Goal: Task Accomplishment & Management: Manage account settings

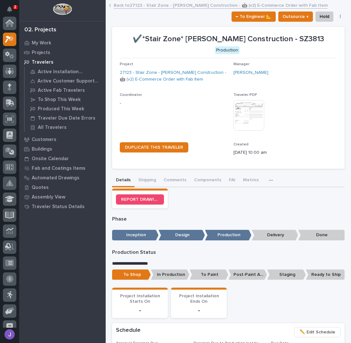
scroll to position [16, 0]
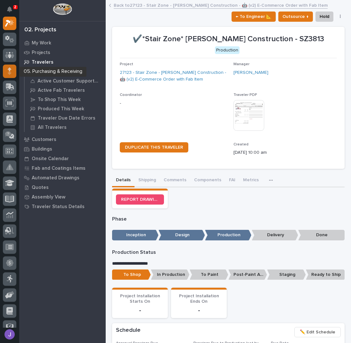
click at [8, 71] on icon at bounding box center [10, 71] width 4 height 7
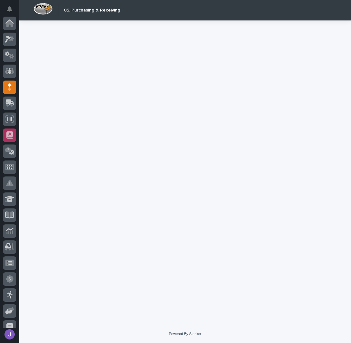
scroll to position [64, 0]
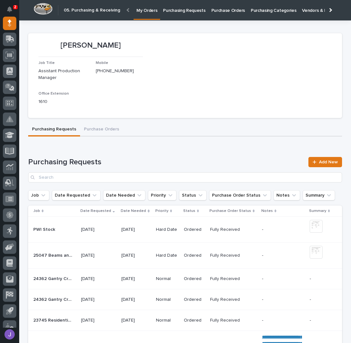
click at [187, 12] on p "Purchasing Requests" at bounding box center [184, 6] width 42 height 13
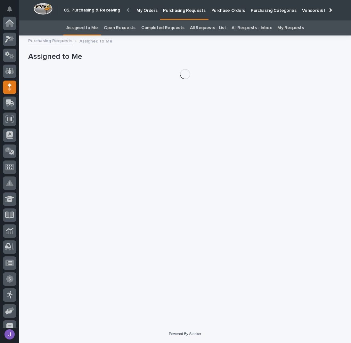
scroll to position [64, 0]
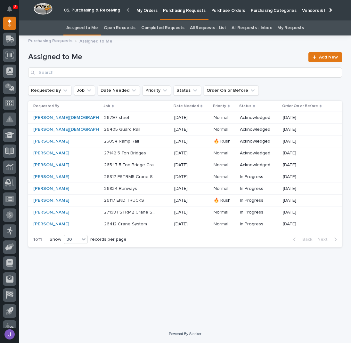
click at [143, 174] on div "26817 FSTRM5 Crane System 26817 FSTRM5 Crane System" at bounding box center [136, 177] width 65 height 11
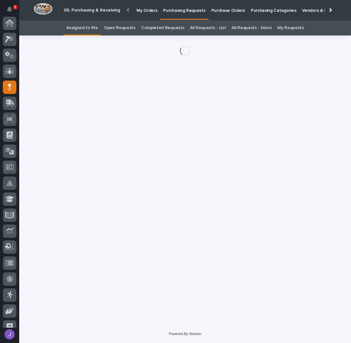
scroll to position [64, 0]
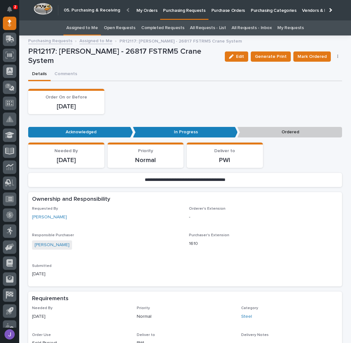
click at [338, 56] on button "button" at bounding box center [337, 56] width 9 height 4
click at [320, 78] on span "Edit Linked PO's" at bounding box center [316, 80] width 33 height 8
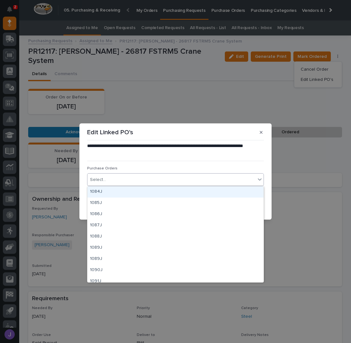
click at [173, 182] on div "Select..." at bounding box center [171, 180] width 168 height 11
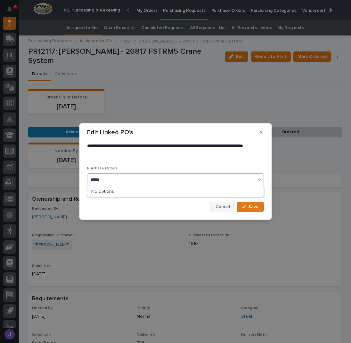
type input "*****"
click at [219, 207] on span "Cancel" at bounding box center [222, 207] width 14 height 6
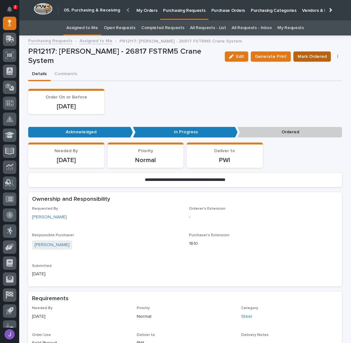
click at [298, 54] on span "Mark Ordered" at bounding box center [311, 57] width 29 height 8
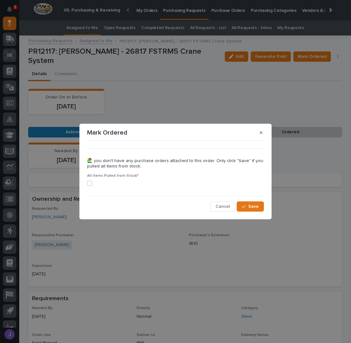
click at [219, 201] on div "••• 🙋‍♂️ you don't have any purchase orders attached to this order. Only click …" at bounding box center [175, 177] width 177 height 68
click at [219, 204] on span "Cancel" at bounding box center [222, 207] width 14 height 6
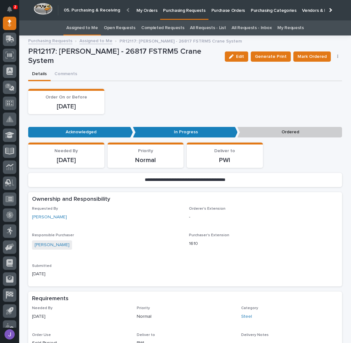
click at [98, 27] on link "Assigned to Me" at bounding box center [82, 27] width 32 height 15
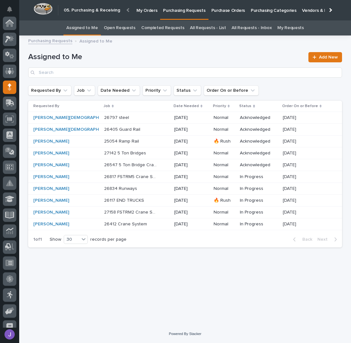
scroll to position [64, 0]
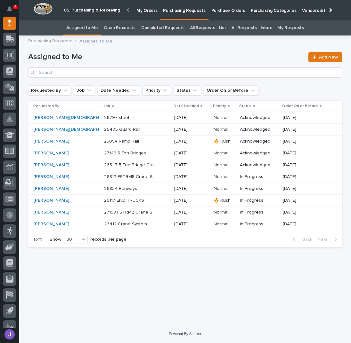
click at [168, 52] on h1 "Assigned to Me" at bounding box center [166, 56] width 276 height 9
click at [156, 271] on div "Loading... Saving… Loading... Saving… Assigned to Me Add New Requested By Job D…" at bounding box center [185, 174] width 320 height 270
